Goal: Information Seeking & Learning: Learn about a topic

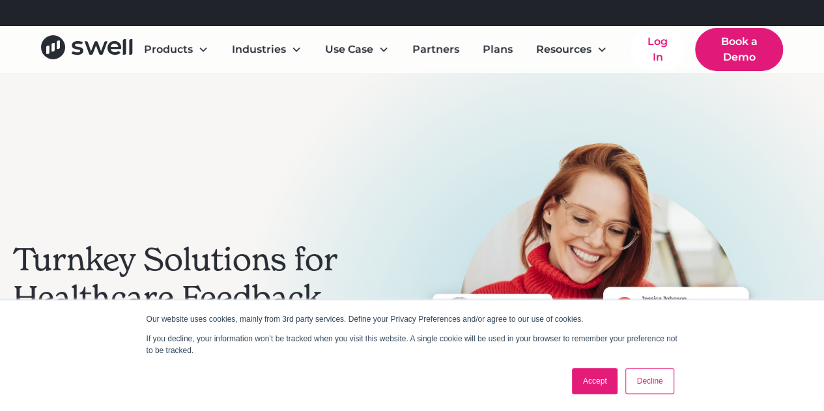
scroll to position [5, 0]
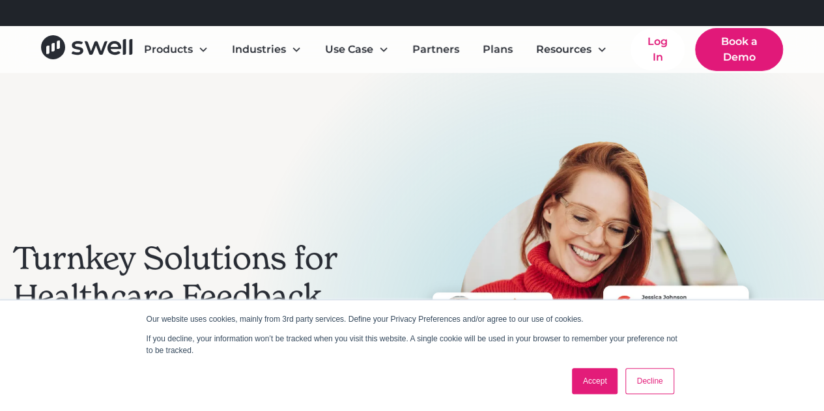
click at [659, 382] on link "Decline" at bounding box center [649, 381] width 48 height 26
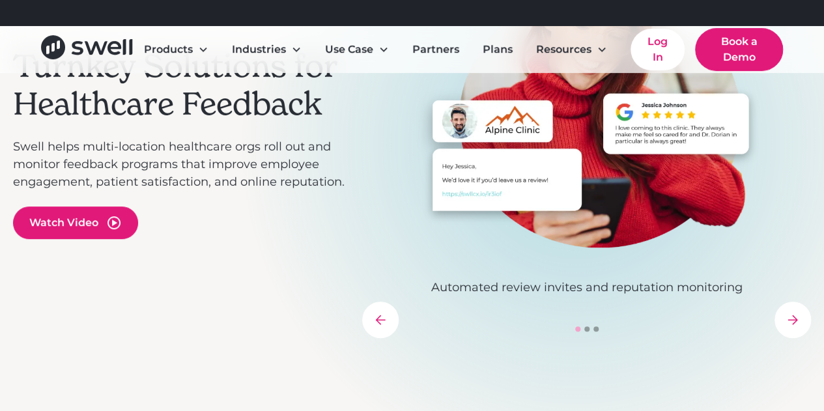
scroll to position [193, 0]
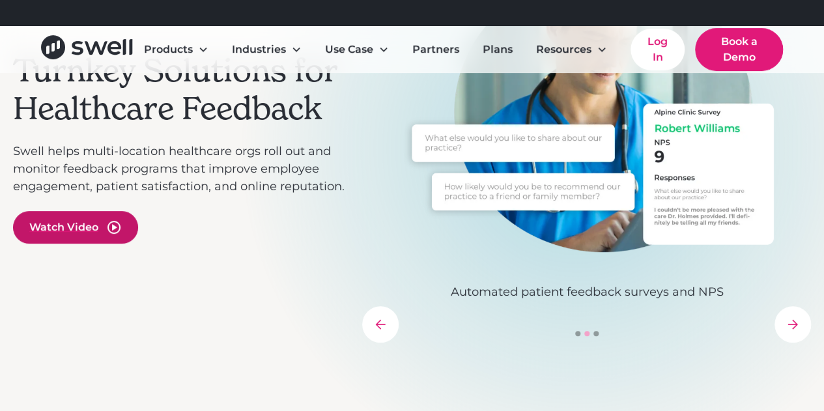
click at [83, 227] on div "Watch Video" at bounding box center [63, 227] width 69 height 16
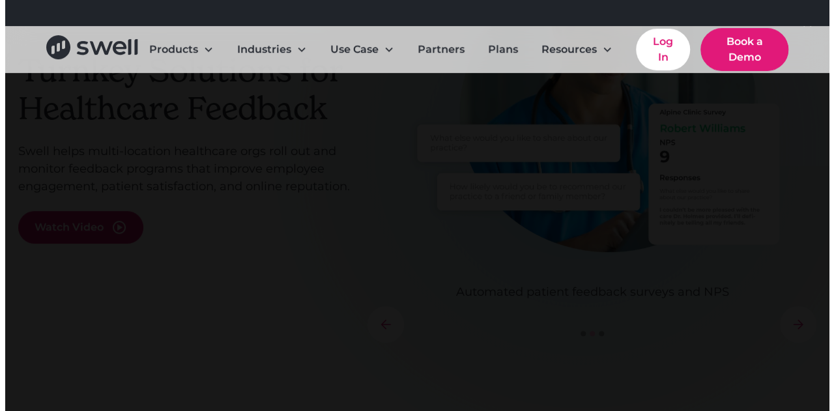
scroll to position [195, 0]
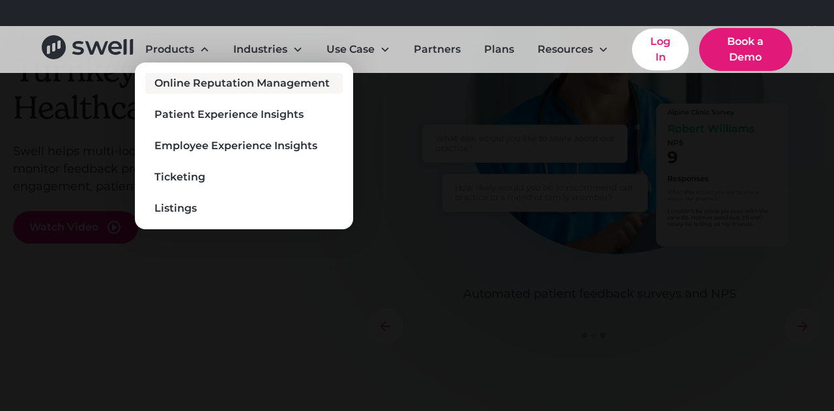
click at [214, 79] on div "Online Reputation Management" at bounding box center [241, 84] width 175 height 16
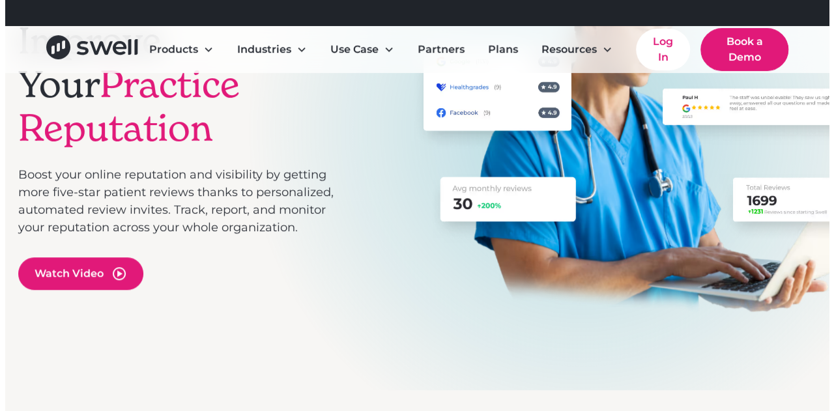
scroll to position [205, 0]
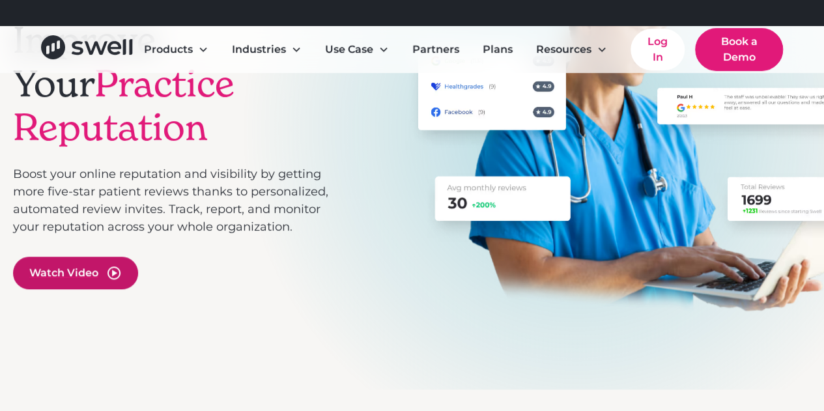
click at [102, 275] on div "Watch Video" at bounding box center [75, 273] width 125 height 33
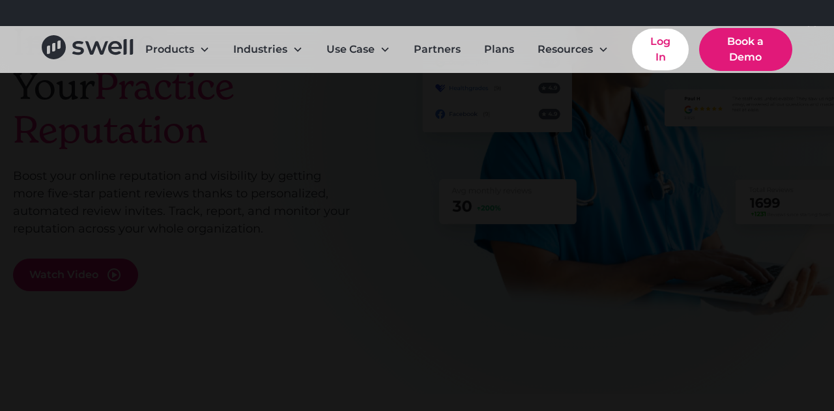
click at [88, 222] on div at bounding box center [417, 205] width 834 height 395
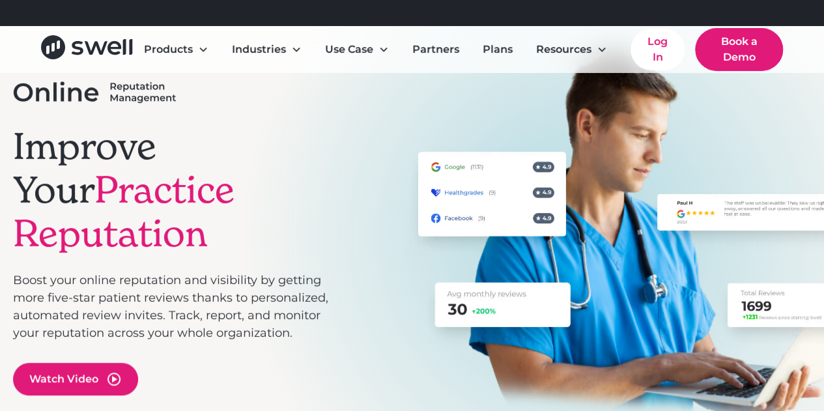
scroll to position [0, 0]
